Goal: Task Accomplishment & Management: Manage account settings

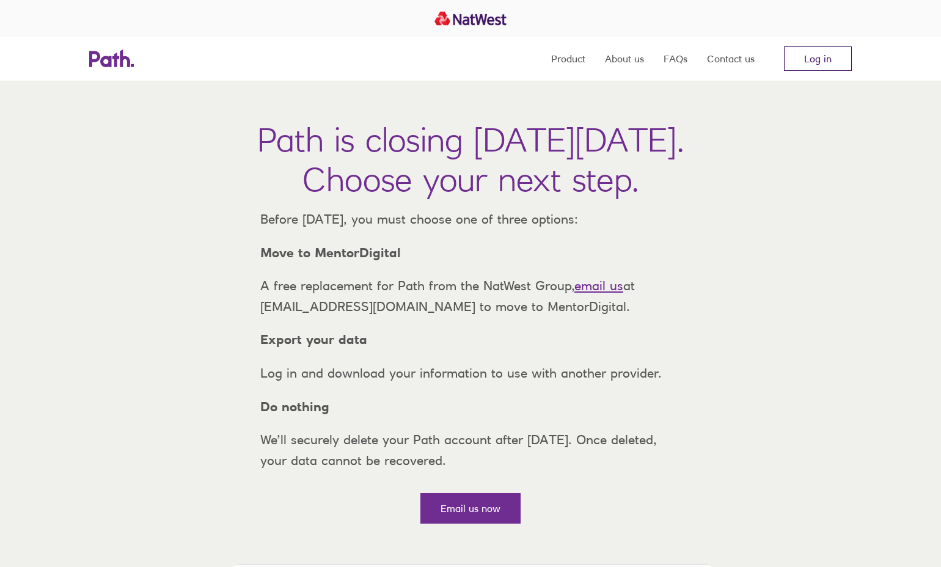
click at [822, 58] on link "Log in" at bounding box center [818, 58] width 68 height 24
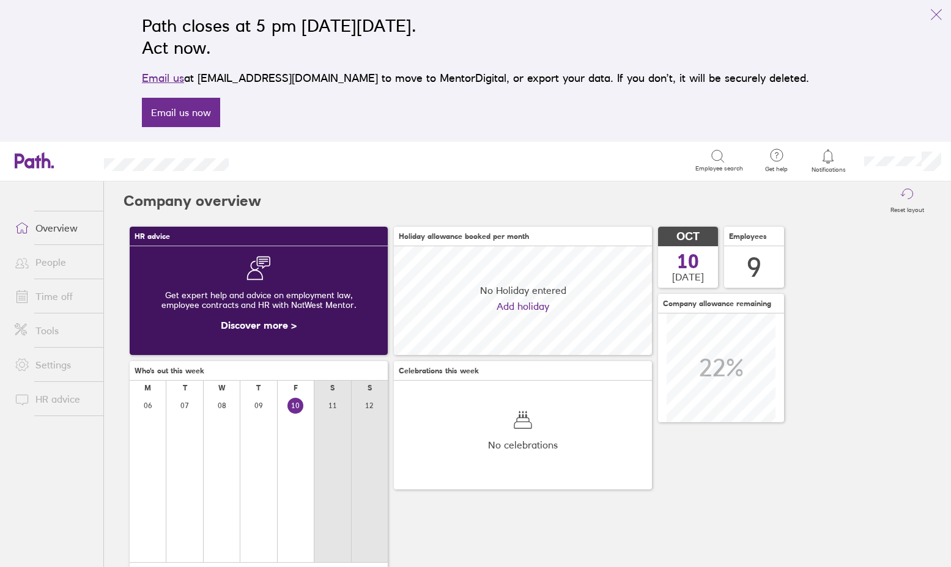
scroll to position [109, 258]
click at [220, 116] on link "Email us now" at bounding box center [181, 112] width 78 height 29
click at [49, 296] on link "Time off" at bounding box center [54, 296] width 98 height 24
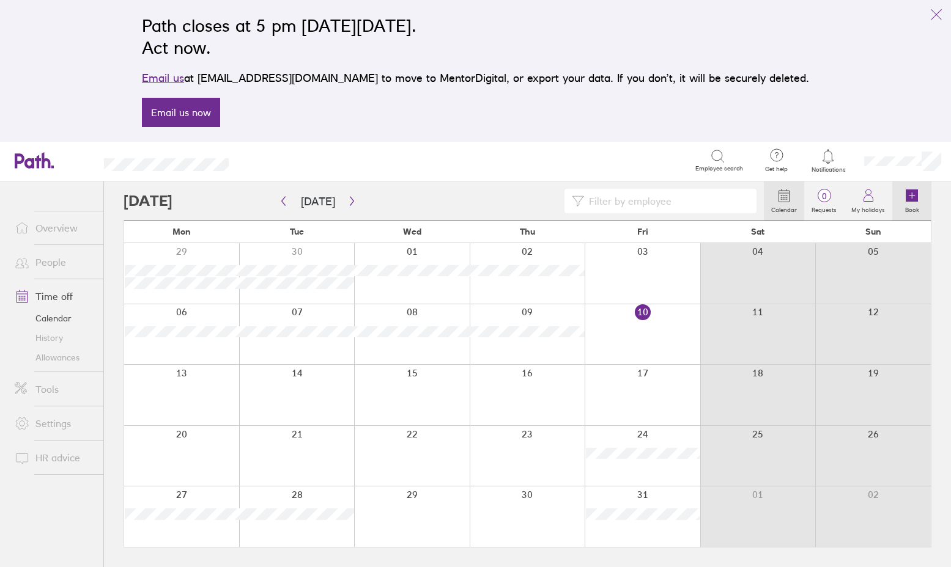
click at [913, 200] on icon at bounding box center [911, 196] width 12 height 12
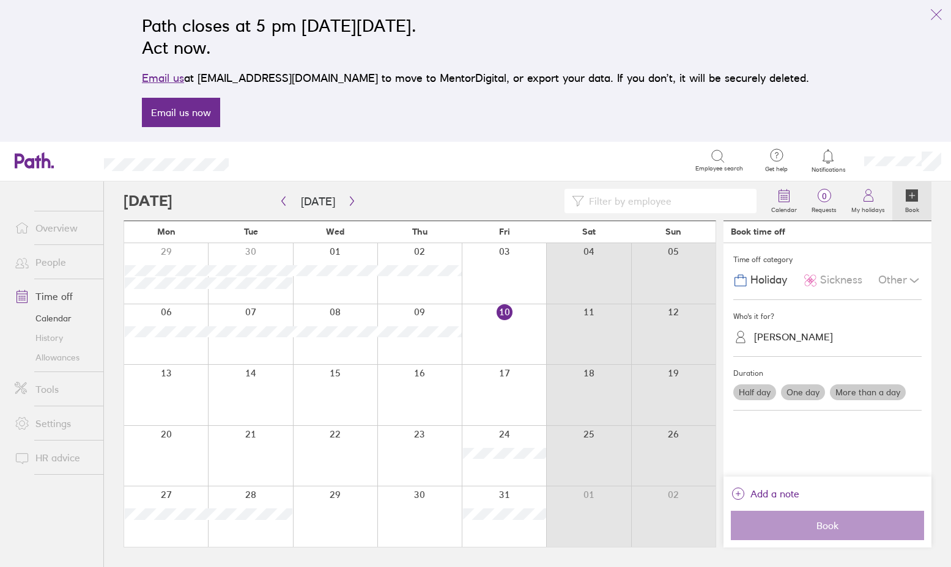
click at [813, 340] on div "Bev Mapes" at bounding box center [835, 337] width 174 height 19
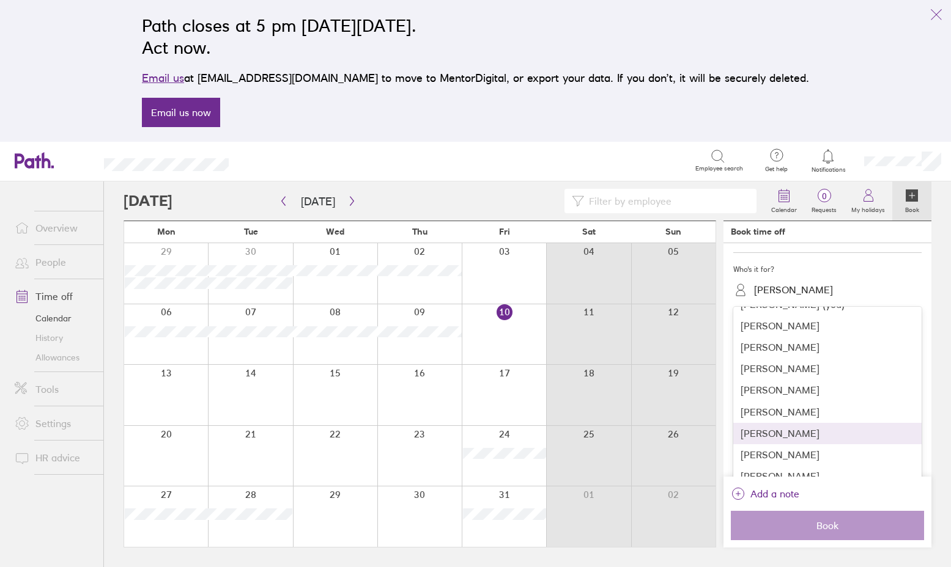
scroll to position [61, 0]
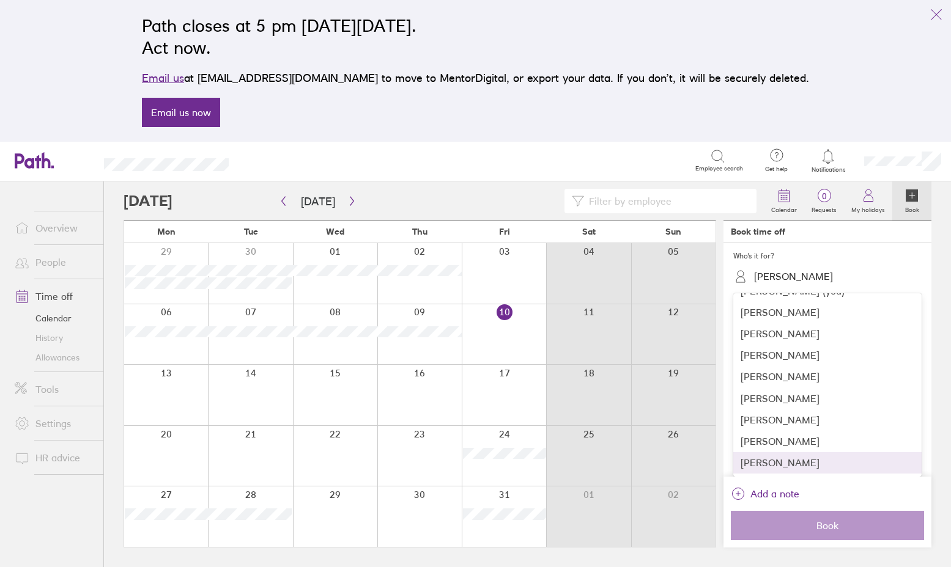
click at [806, 455] on div "Rayma Beresford" at bounding box center [827, 462] width 188 height 21
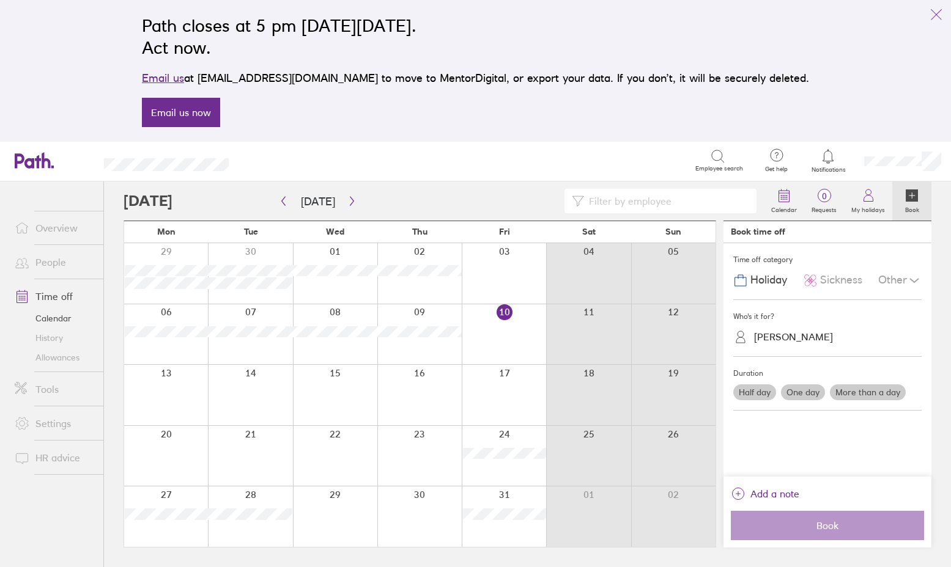
click at [517, 325] on div at bounding box center [504, 334] width 84 height 61
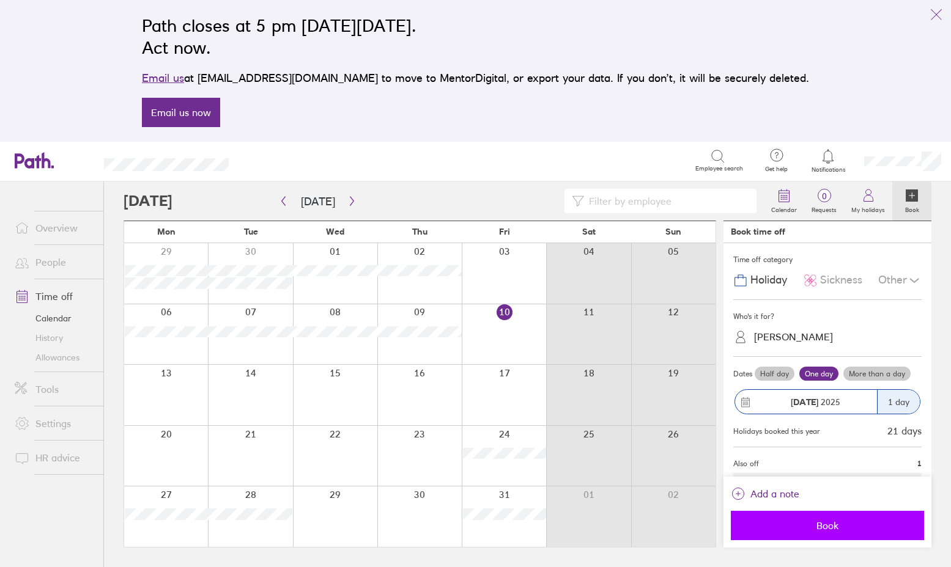
click at [823, 522] on span "Book" at bounding box center [827, 525] width 176 height 11
